Goal: Task Accomplishment & Management: Complete application form

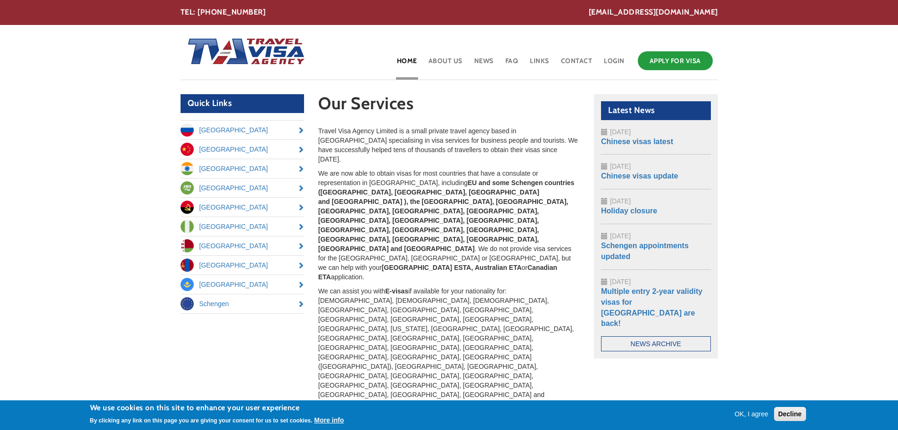
click at [234, 99] on h2 "Quick Links" at bounding box center [243, 103] width 124 height 19
click at [653, 60] on link "Apply for Visa" at bounding box center [675, 60] width 75 height 19
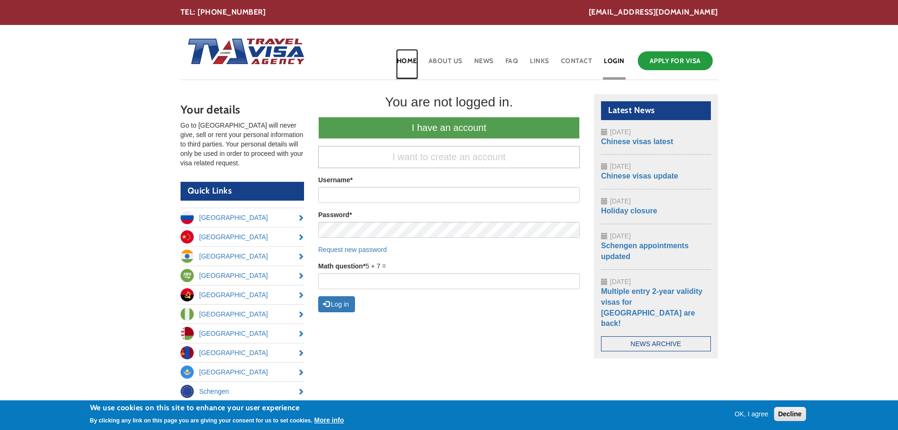
click at [414, 60] on link "Home" at bounding box center [407, 64] width 22 height 31
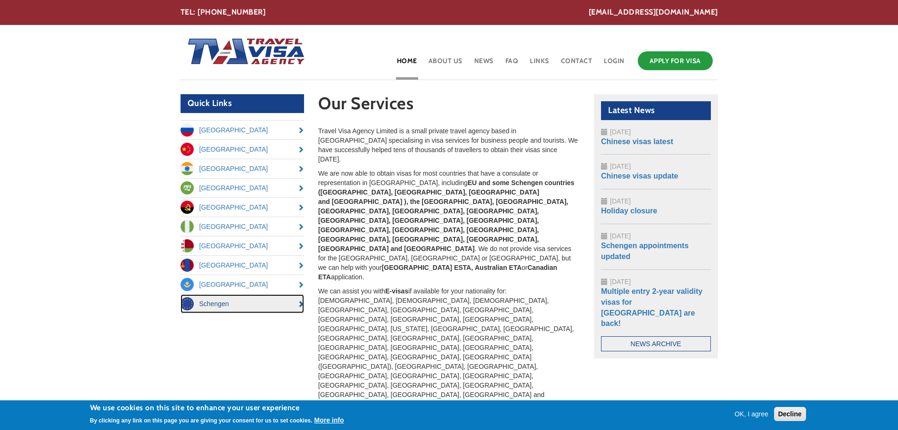
click at [235, 306] on link "Schengen" at bounding box center [243, 304] width 124 height 19
